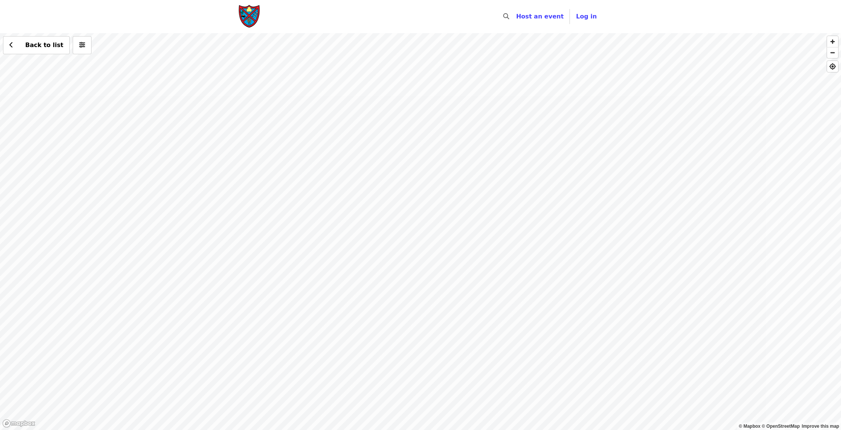
drag, startPoint x: 392, startPoint y: 238, endPoint x: 354, endPoint y: 253, distance: 41.3
click at [346, 259] on div "Back to list" at bounding box center [420, 231] width 841 height 397
click at [421, 208] on div "Back to list" at bounding box center [420, 231] width 841 height 397
click at [460, 269] on div "Back to list" at bounding box center [420, 231] width 841 height 397
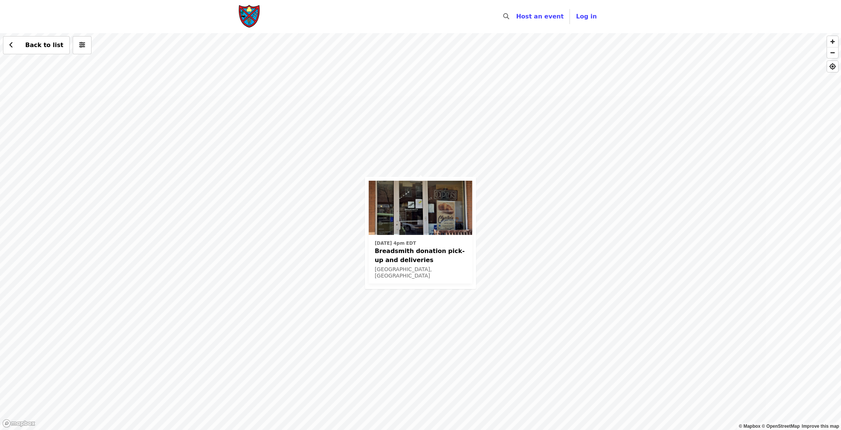
click at [336, 106] on div "[DATE] 4pm EDT Breadsmith donation pick-up and deliveries [GEOGRAPHIC_DATA], [G…" at bounding box center [420, 231] width 841 height 397
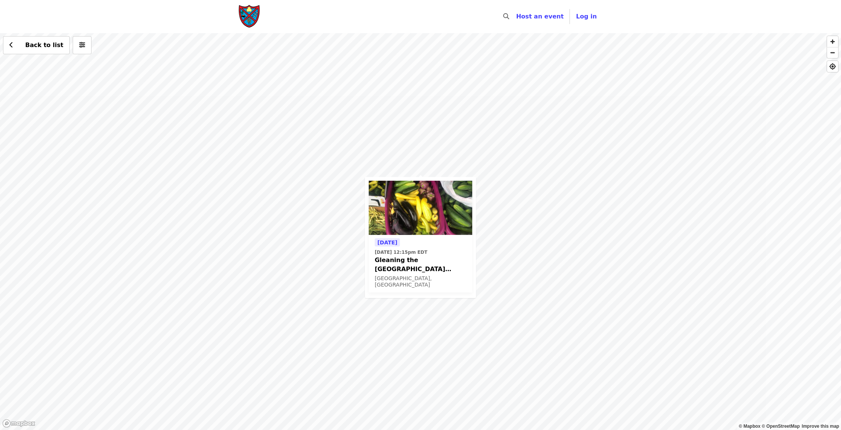
click at [387, 263] on span "Gleaning the [GEOGRAPHIC_DATA] Farmers' Market" at bounding box center [421, 265] width 92 height 18
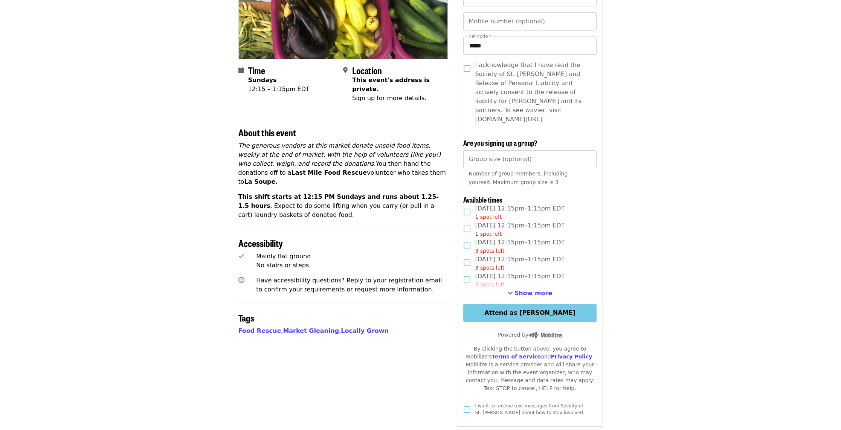
scroll to position [151, 0]
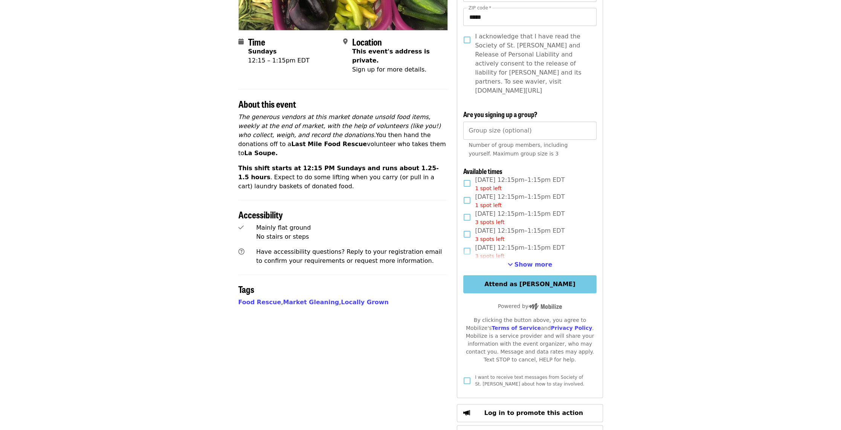
click at [182, 275] on article "**********" at bounding box center [420, 214] width 841 height 665
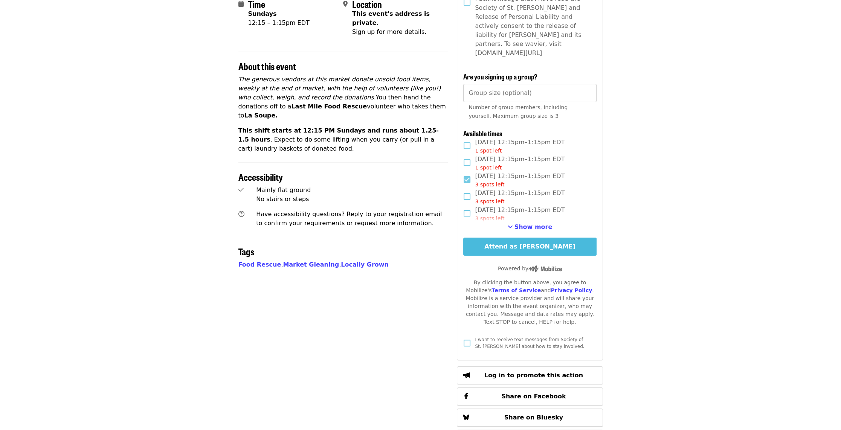
click at [559, 238] on button "Attend as Andrew" at bounding box center [529, 247] width 133 height 18
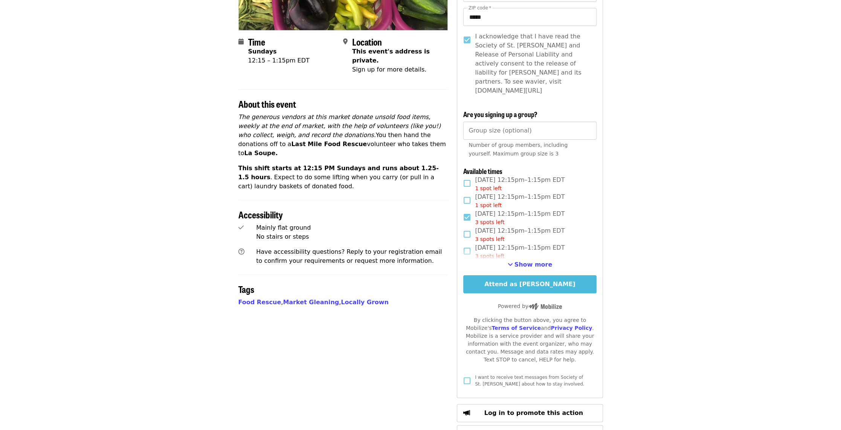
click at [549, 276] on button "Attend as Andrew" at bounding box center [529, 284] width 133 height 18
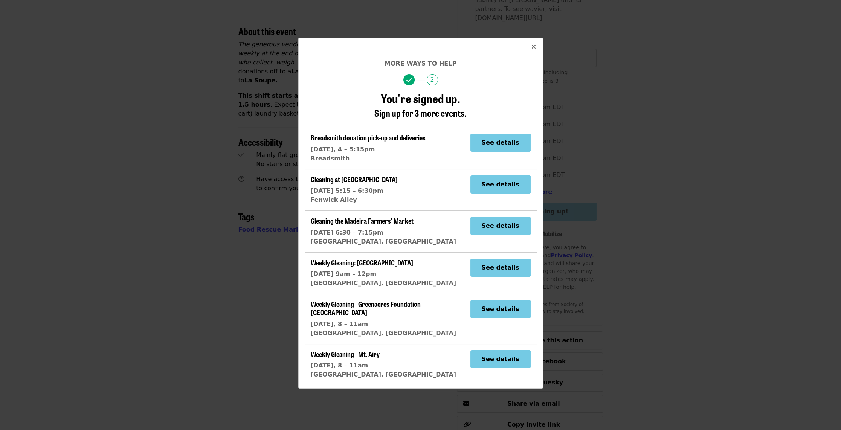
scroll to position [226, 0]
click at [533, 49] on icon "times icon" at bounding box center [533, 46] width 5 height 7
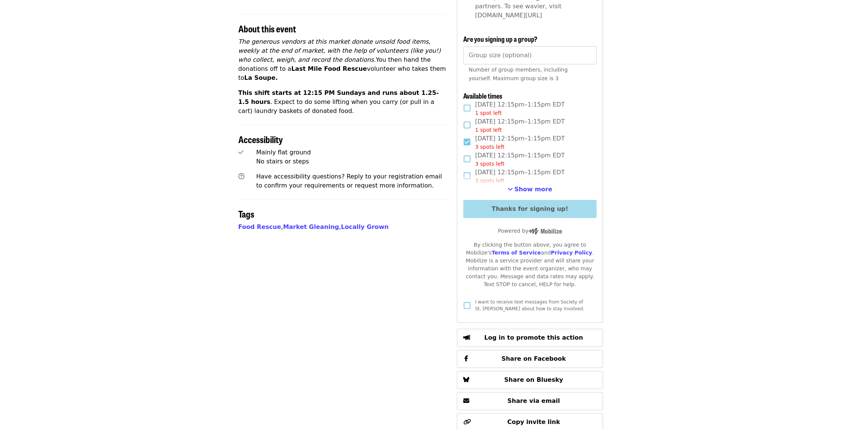
click at [669, 127] on article "**********" at bounding box center [420, 139] width 841 height 665
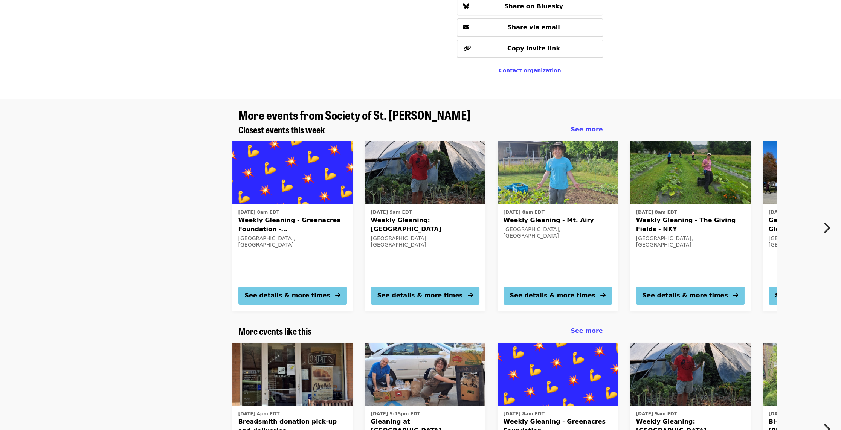
scroll to position [829, 0]
